Goal: Communication & Community: Answer question/provide support

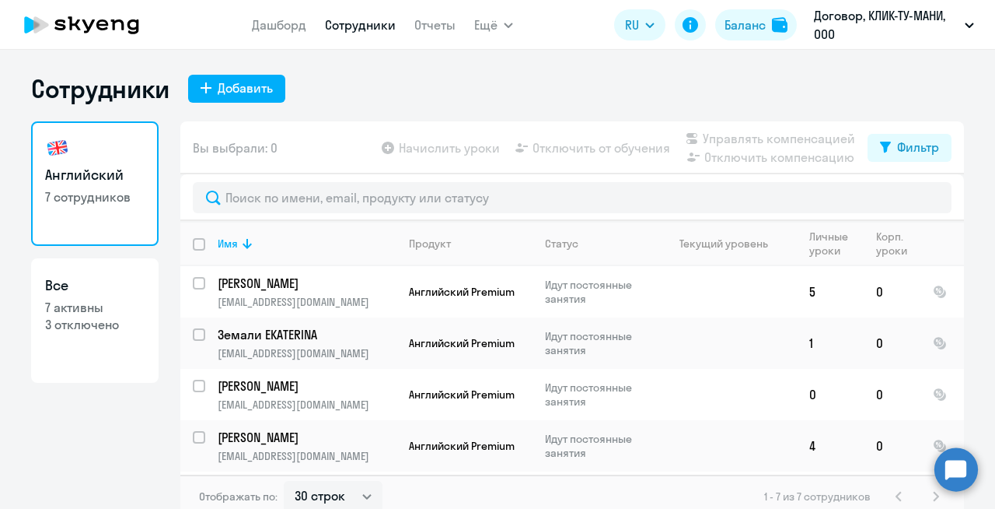
select select "30"
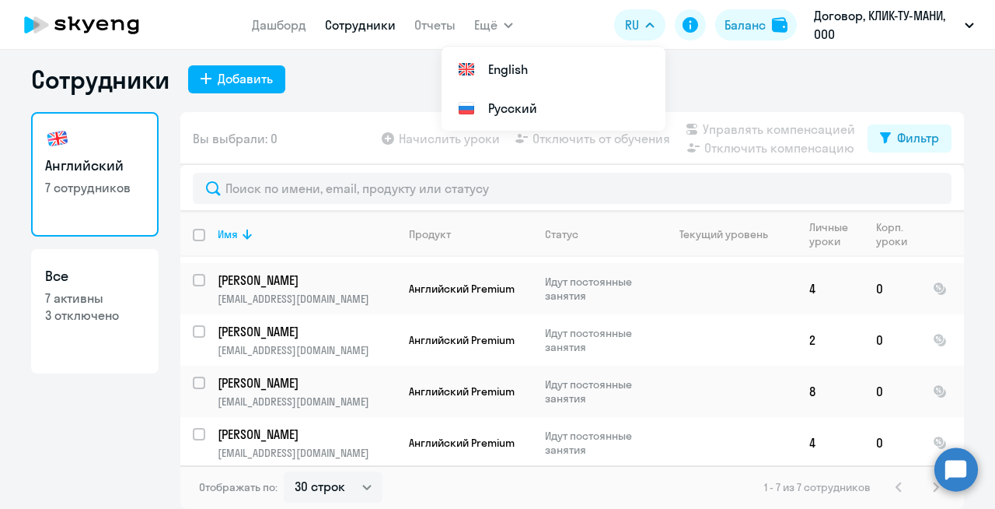
click at [967, 467] on circle at bounding box center [957, 469] width 44 height 44
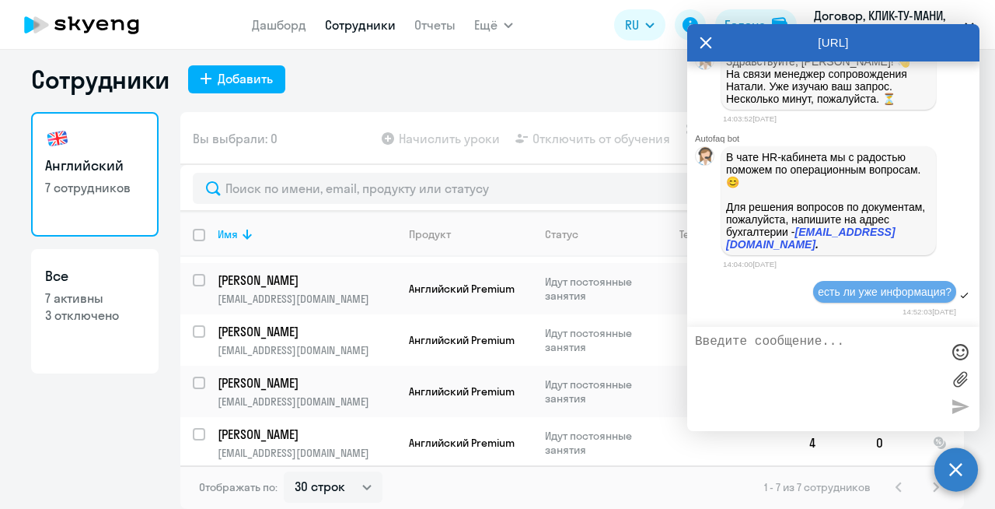
scroll to position [1320, 0]
click at [778, 353] on textarea at bounding box center [818, 378] width 246 height 89
click at [761, 355] on textarea at bounding box center [818, 378] width 246 height 89
type textarea "не стоит [DATE] ждать ответа?"
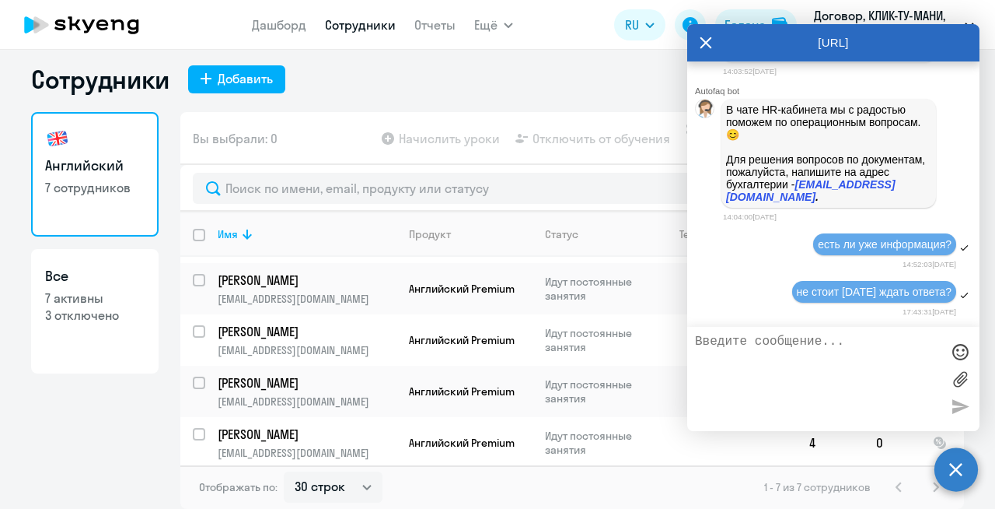
scroll to position [1482, 0]
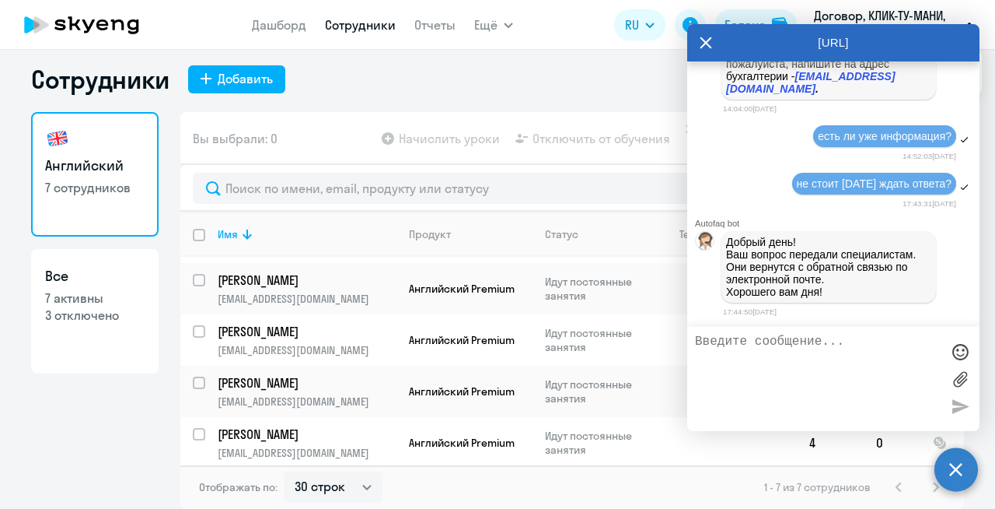
click at [958, 345] on div at bounding box center [960, 351] width 23 height 23
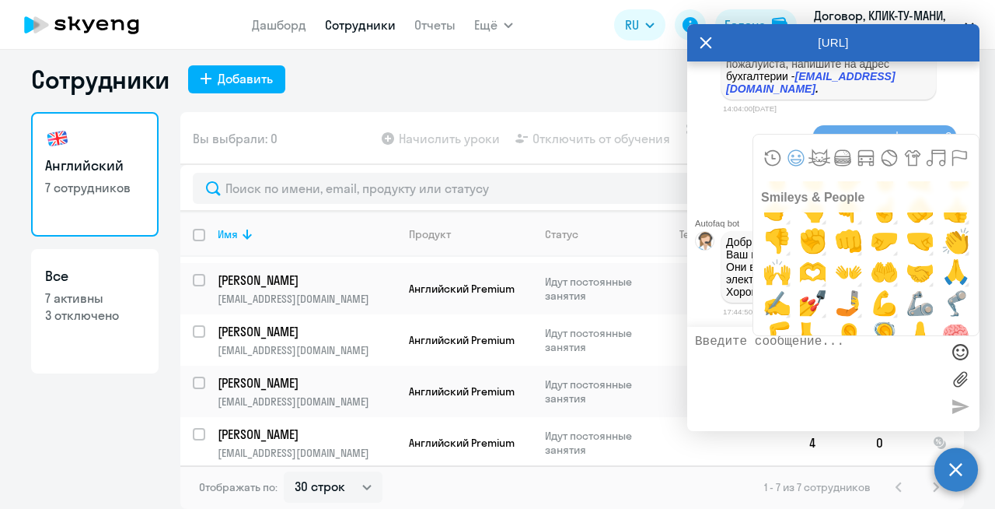
scroll to position [953, 0]
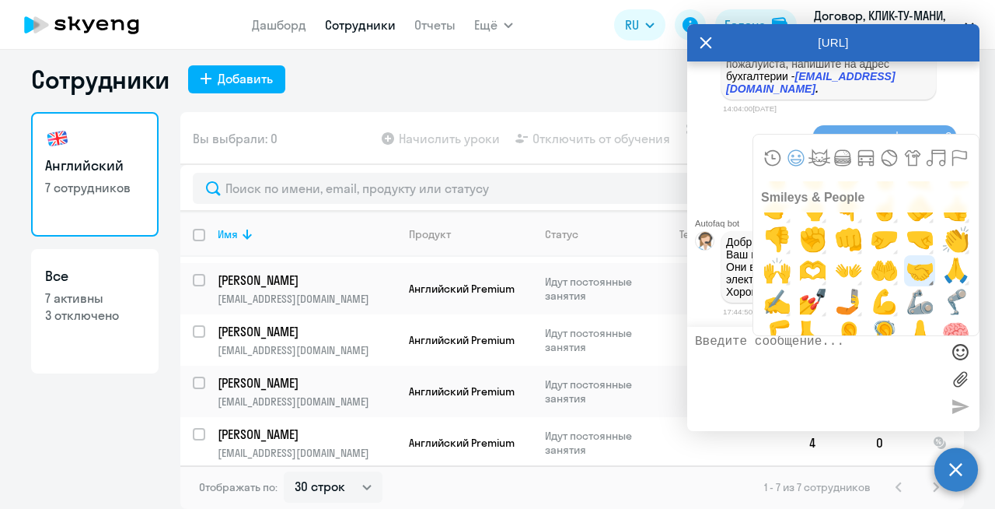
click at [920, 269] on span "🤝" at bounding box center [920, 270] width 37 height 31
type textarea "🤝"
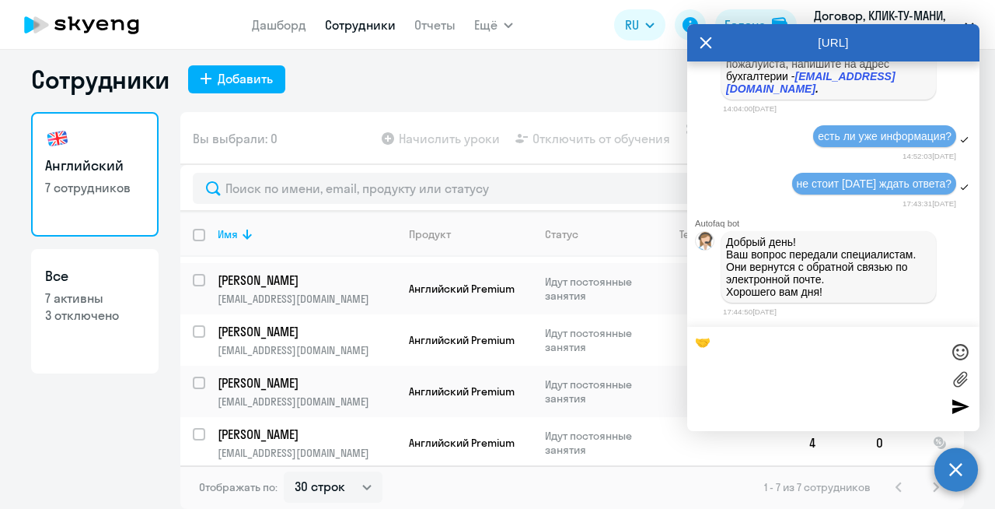
click at [958, 400] on div at bounding box center [960, 405] width 23 height 23
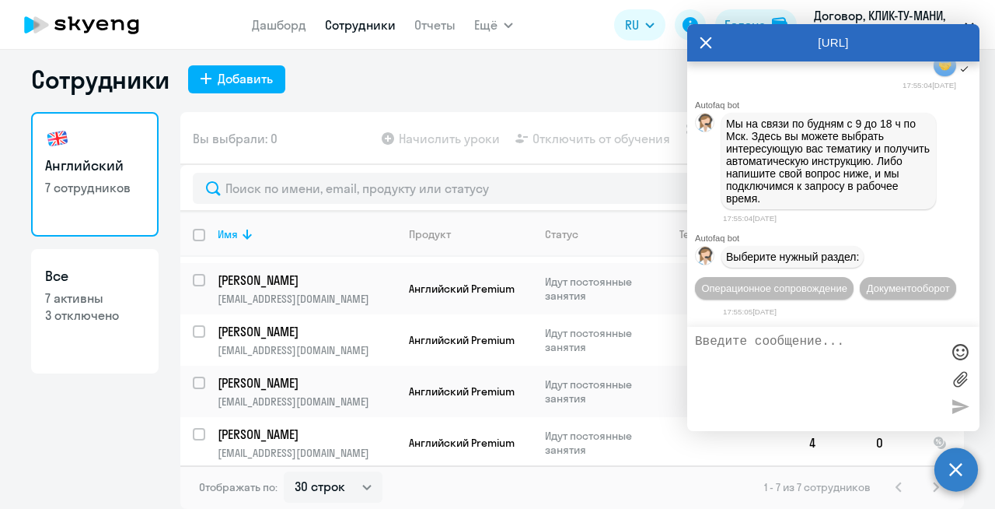
scroll to position [1792, 0]
